Goal: Find specific page/section: Find specific page/section

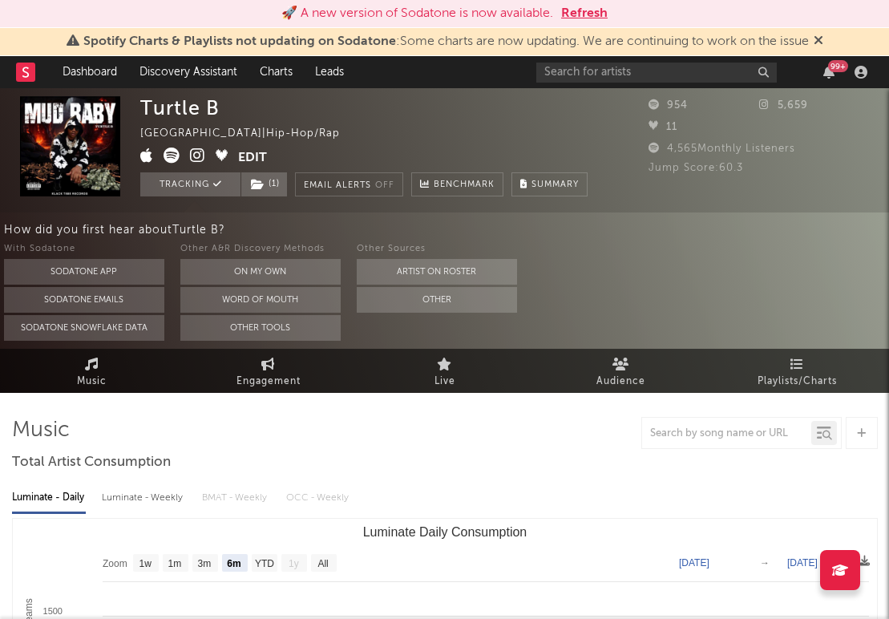
select select "6m"
click at [111, 71] on link "Dashboard" at bounding box center [89, 72] width 77 height 32
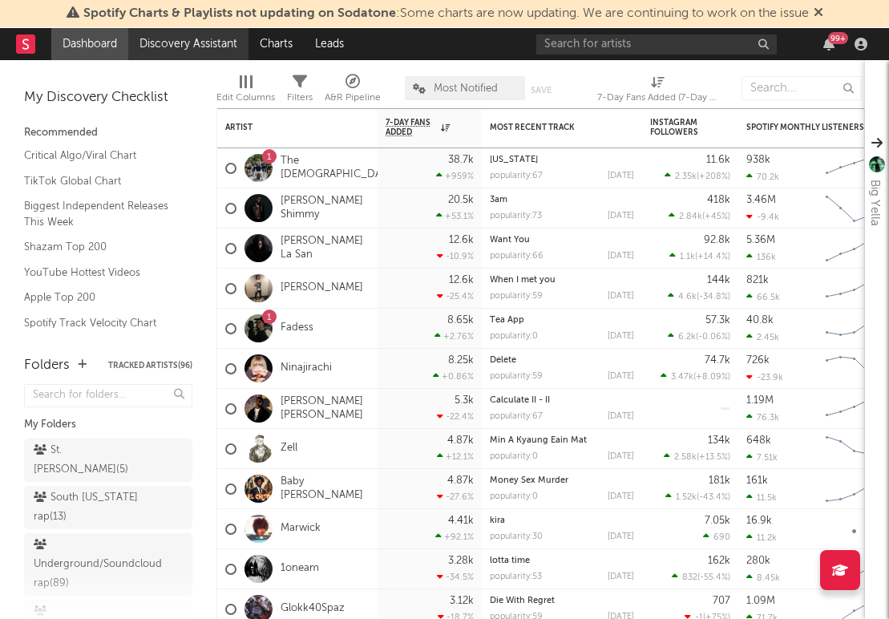
click at [196, 46] on link "Discovery Assistant" at bounding box center [188, 44] width 120 height 32
